Goal: Information Seeking & Learning: Learn about a topic

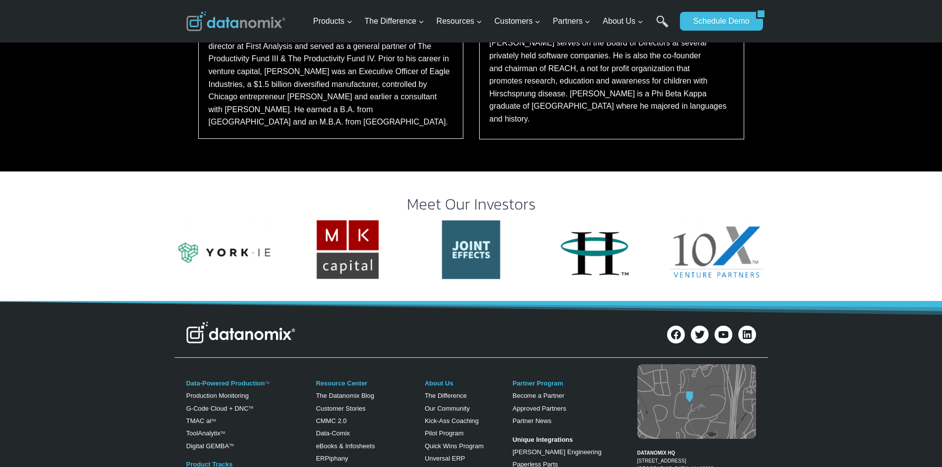
scroll to position [989, 0]
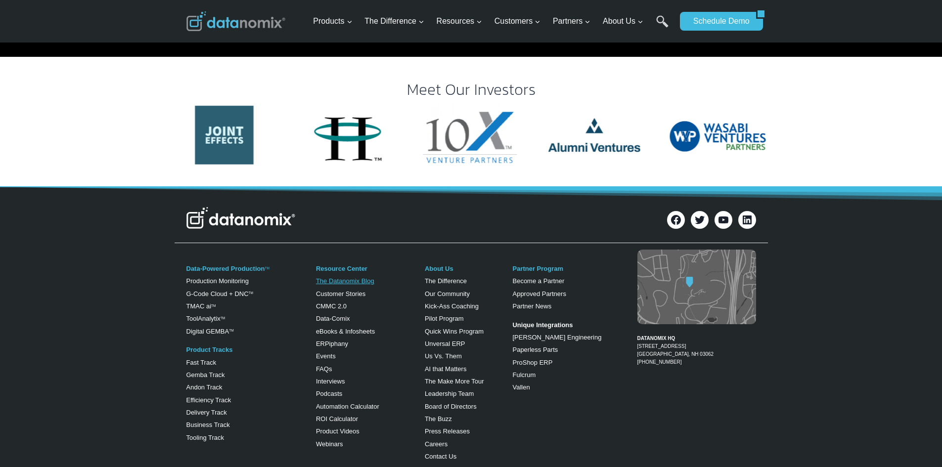
click at [342, 277] on link "The Datanomix Blog" at bounding box center [345, 280] width 58 height 7
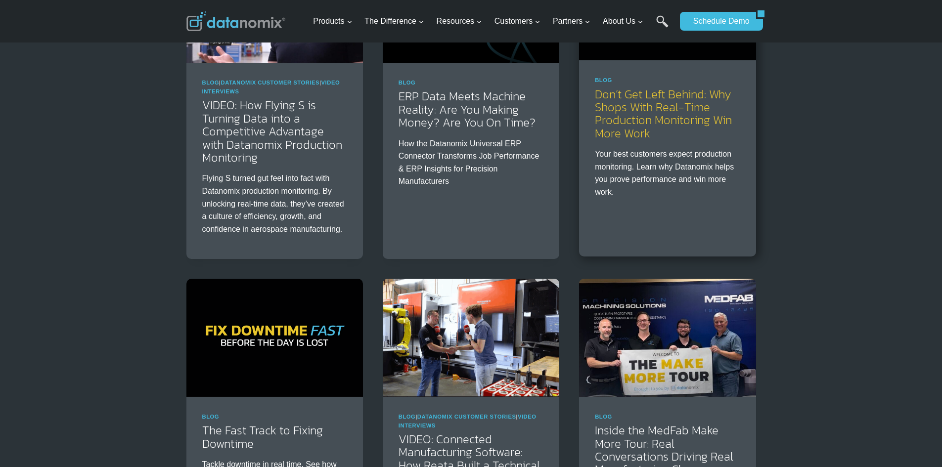
scroll to position [247, 0]
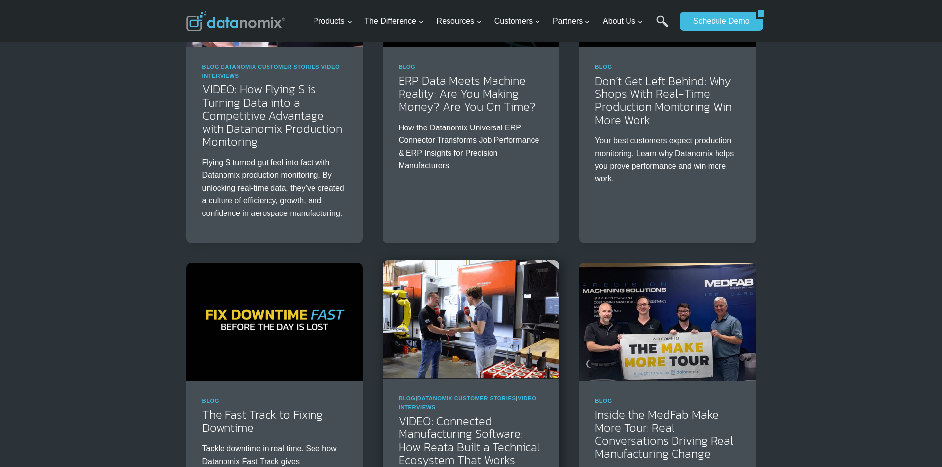
click at [468, 359] on img at bounding box center [471, 320] width 177 height 118
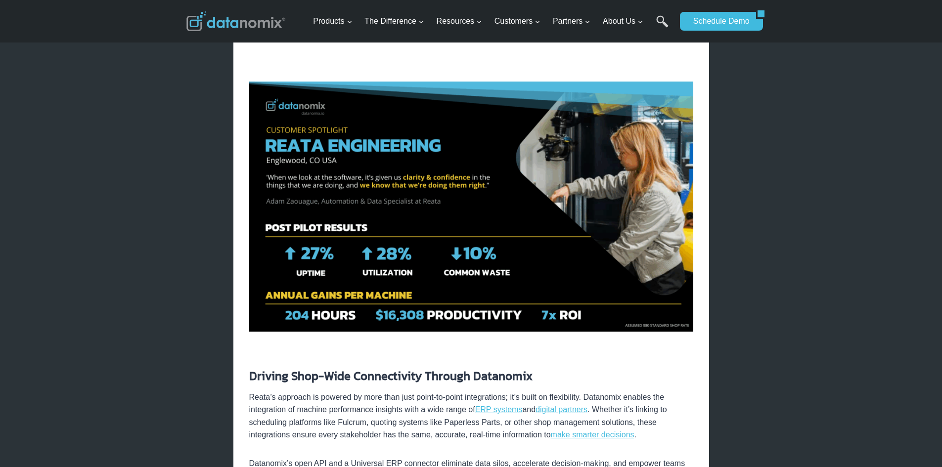
scroll to position [1632, 0]
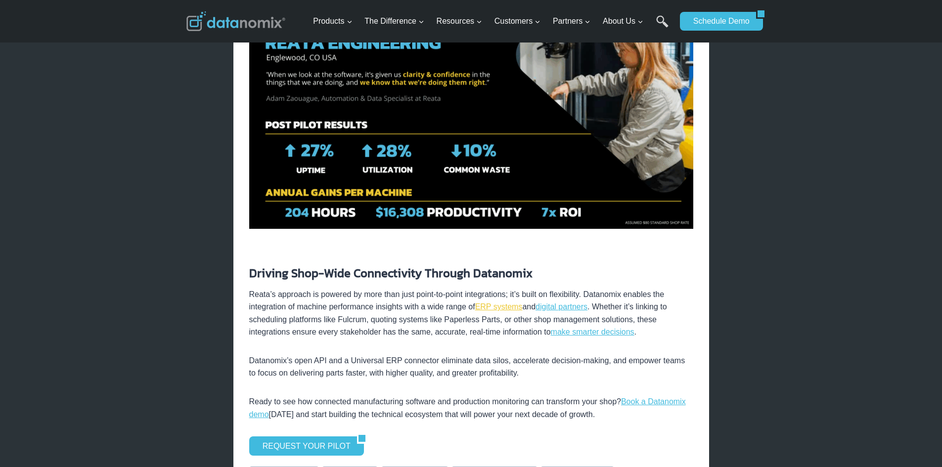
click at [500, 303] on link "ERP systems" at bounding box center [498, 307] width 47 height 8
